Goal: Task Accomplishment & Management: Manage account settings

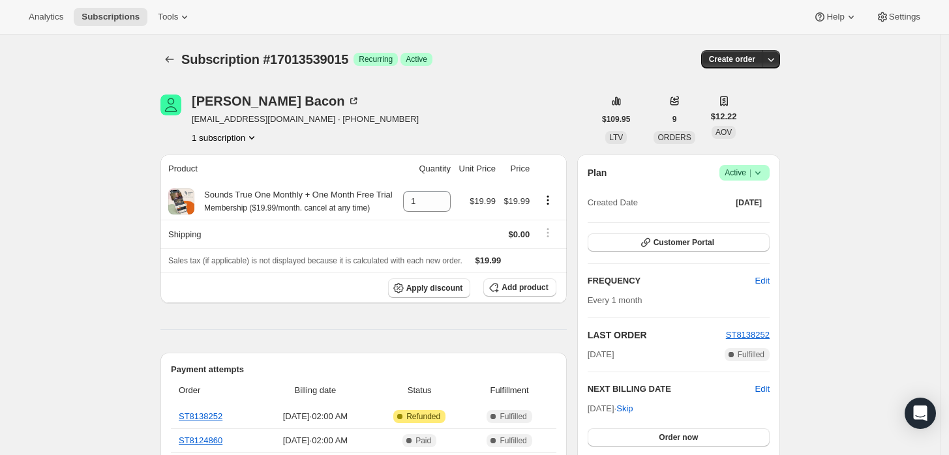
click at [765, 177] on icon at bounding box center [757, 172] width 13 height 13
click at [755, 224] on span "Cancel subscription" at bounding box center [749, 220] width 74 height 10
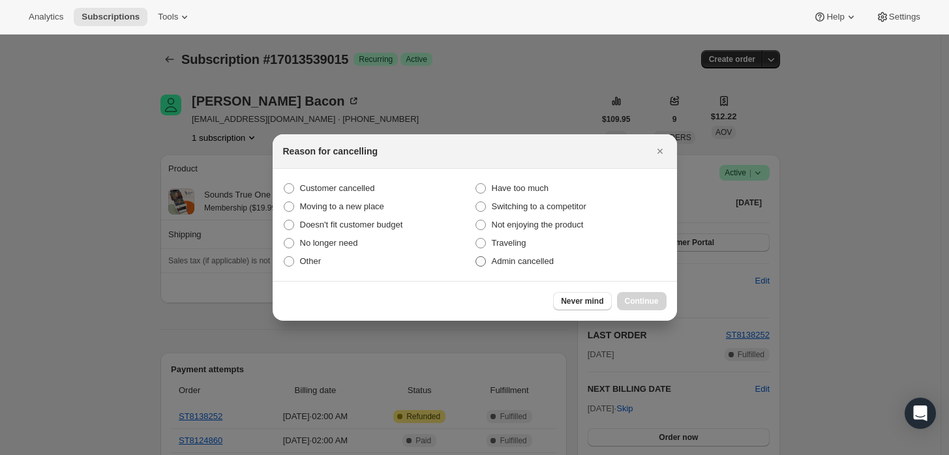
click at [543, 258] on span "Admin cancelled" at bounding box center [523, 261] width 62 height 10
click at [476, 257] on input "Admin cancelled" at bounding box center [476, 256] width 1 height 1
radio input "true"
click at [623, 309] on button "Continue" at bounding box center [642, 301] width 50 height 18
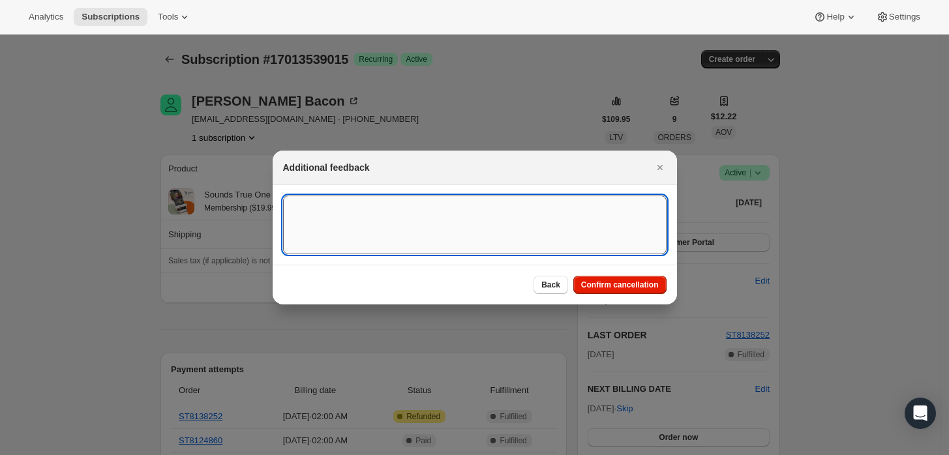
click at [509, 202] on textarea ":rbj:" at bounding box center [475, 225] width 384 height 59
type textarea "Customer requested cancellation and refund."
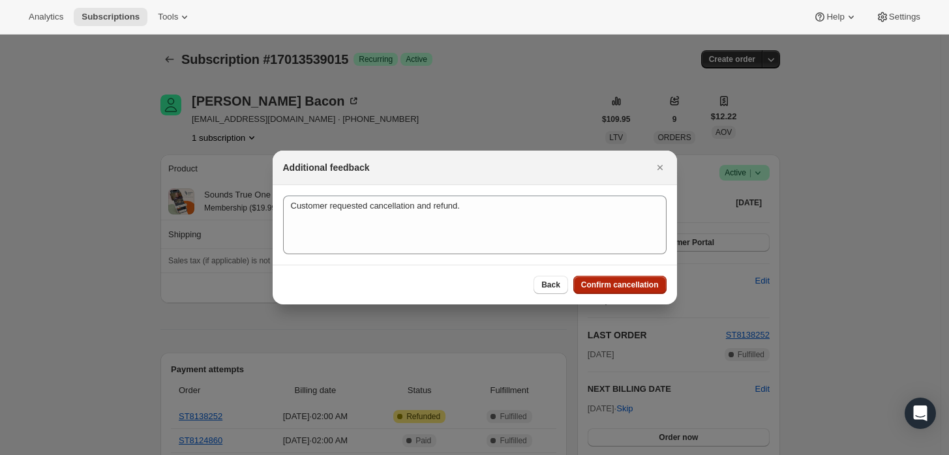
click at [629, 287] on span "Confirm cancellation" at bounding box center [620, 285] width 78 height 10
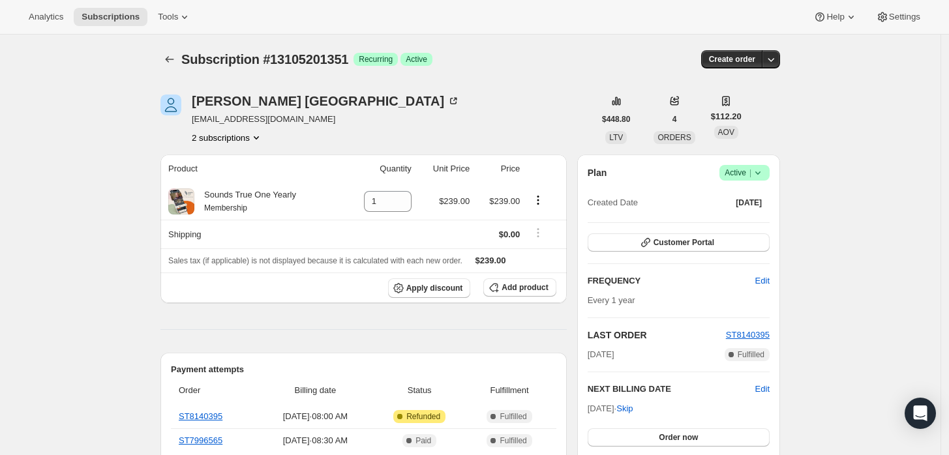
click at [755, 174] on icon at bounding box center [757, 172] width 13 height 13
click at [744, 222] on span "Cancel subscription" at bounding box center [749, 220] width 74 height 10
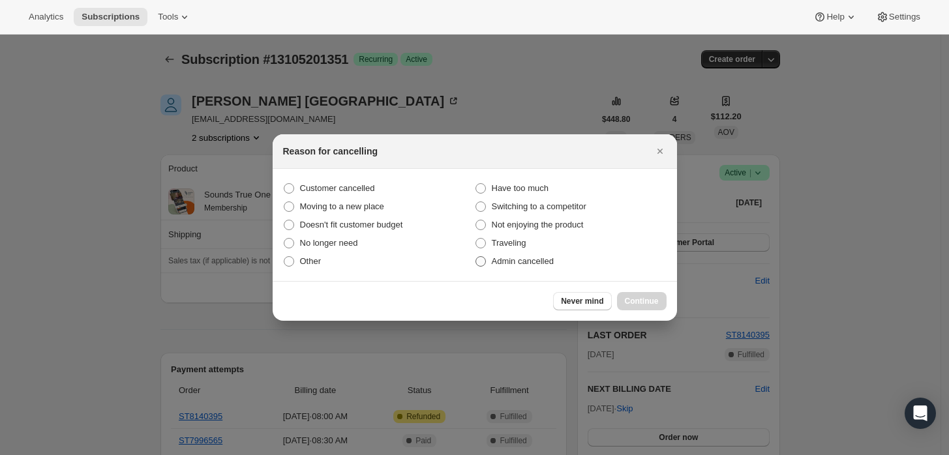
click at [544, 261] on span "Admin cancelled" at bounding box center [523, 261] width 62 height 10
click at [476, 257] on input "Admin cancelled" at bounding box center [476, 256] width 1 height 1
radio input "true"
drag, startPoint x: 647, startPoint y: 297, endPoint x: 580, endPoint y: 271, distance: 72.3
click at [648, 298] on span "Continue" at bounding box center [642, 301] width 34 height 10
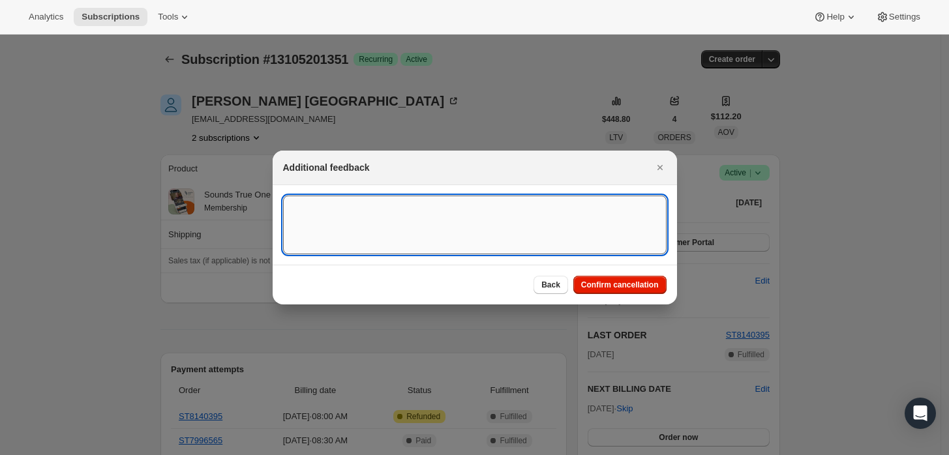
click at [527, 241] on textarea ":rbj:" at bounding box center [475, 225] width 384 height 59
type textarea "Customer requested cancellation and refund."
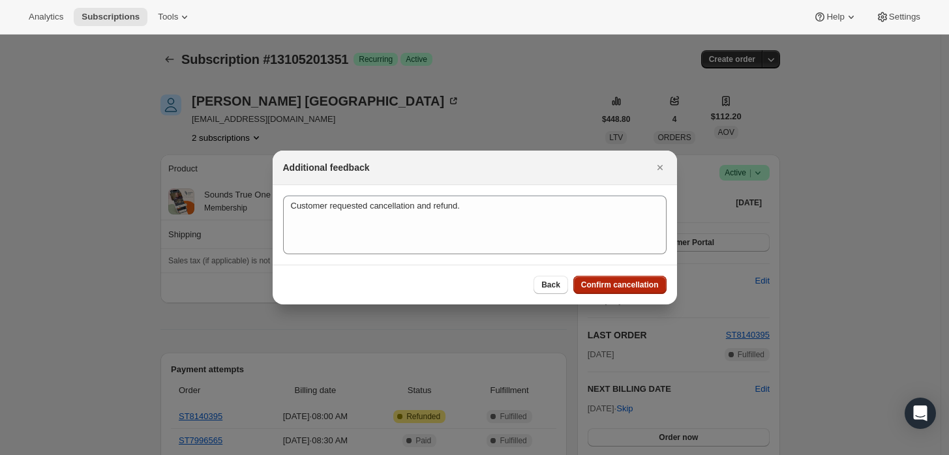
click at [644, 281] on span "Confirm cancellation" at bounding box center [620, 285] width 78 height 10
